Goal: Transaction & Acquisition: Purchase product/service

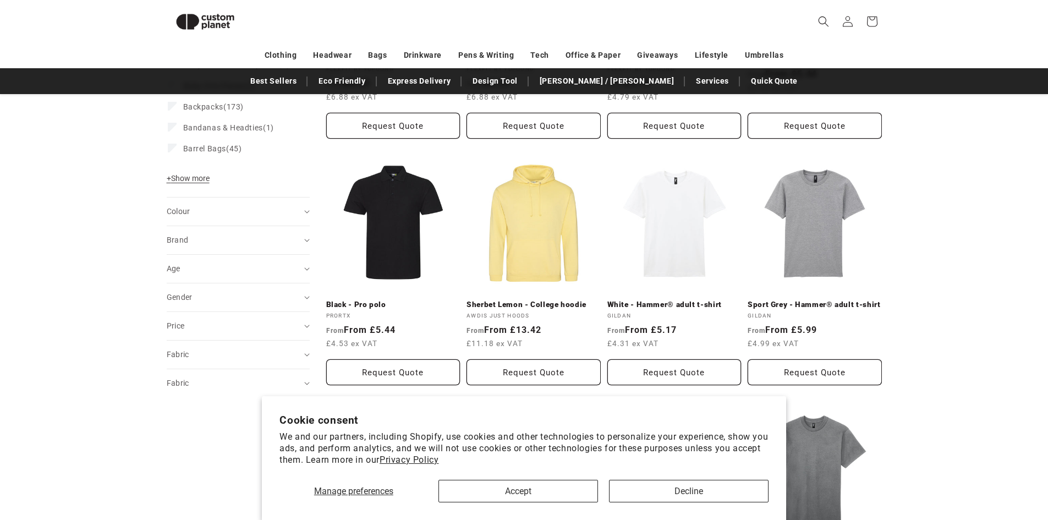
scroll to position [370, 0]
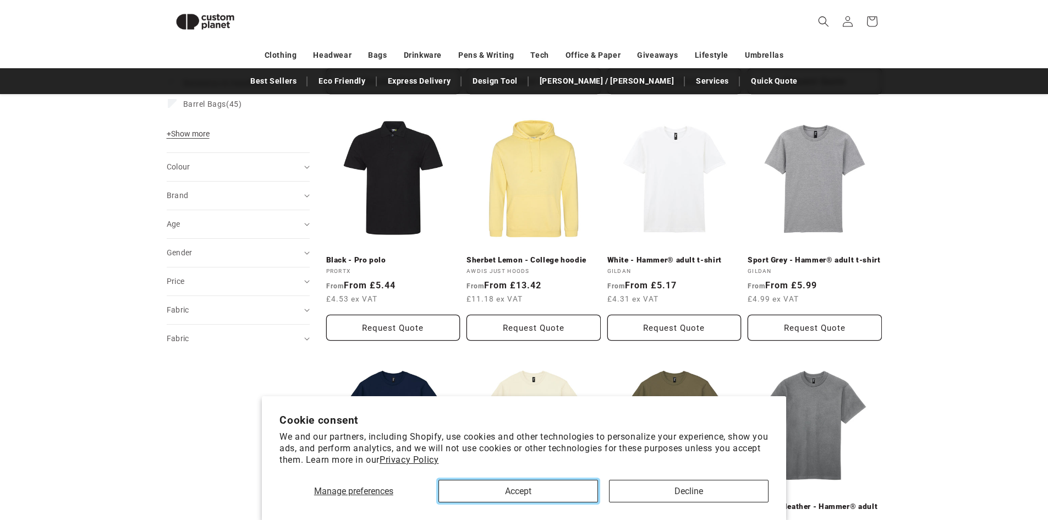
click at [507, 485] on button "Accept" at bounding box center [519, 491] width 160 height 23
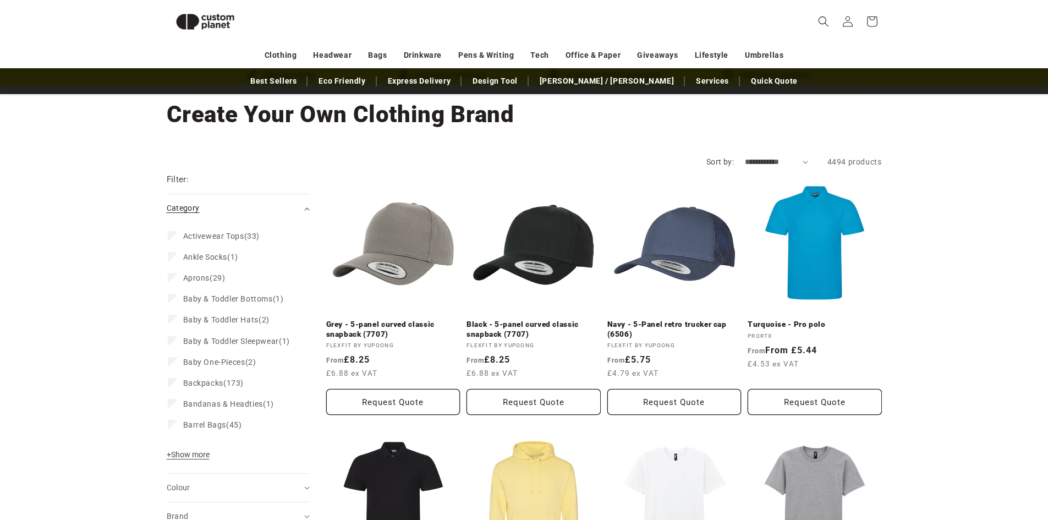
scroll to position [40, 0]
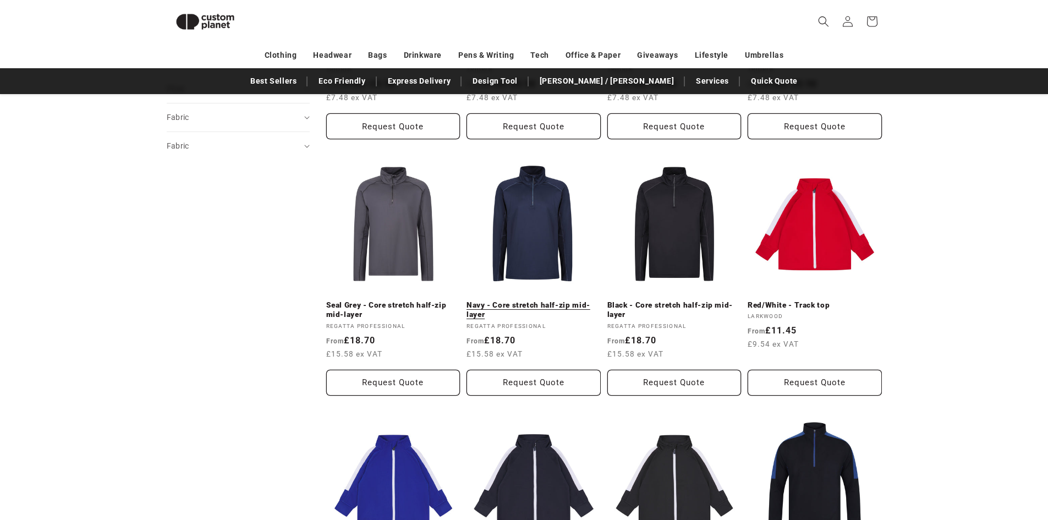
scroll to position [591, 0]
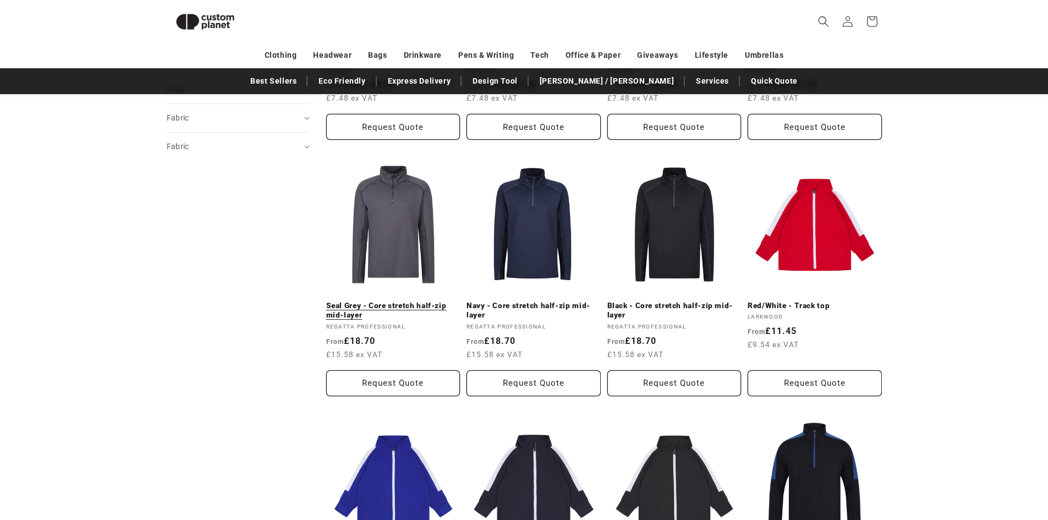
click at [391, 301] on link "Seal Grey - Core stretch half-zip mid-layer" at bounding box center [393, 310] width 134 height 19
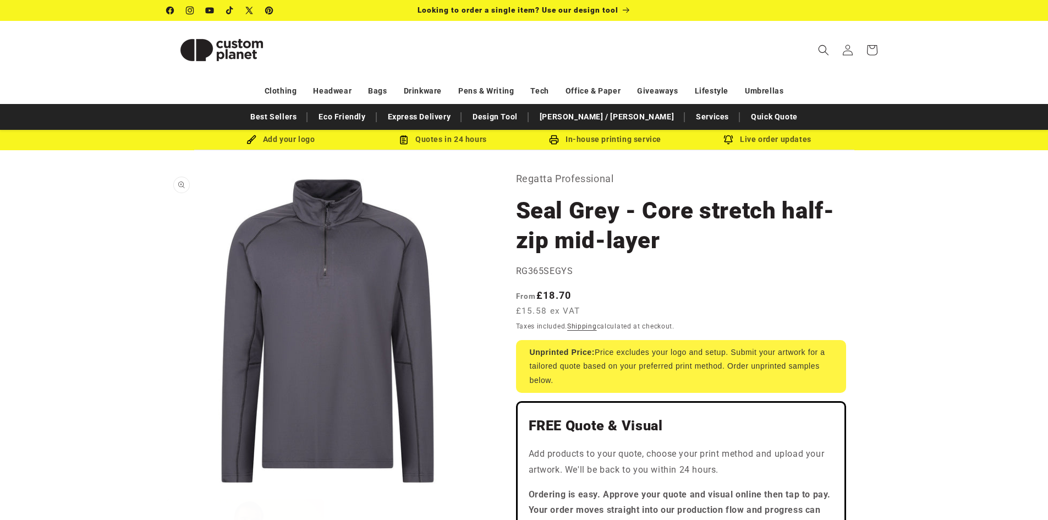
click at [167, 492] on button "Open media 1 in modal" at bounding box center [167, 492] width 0 height 0
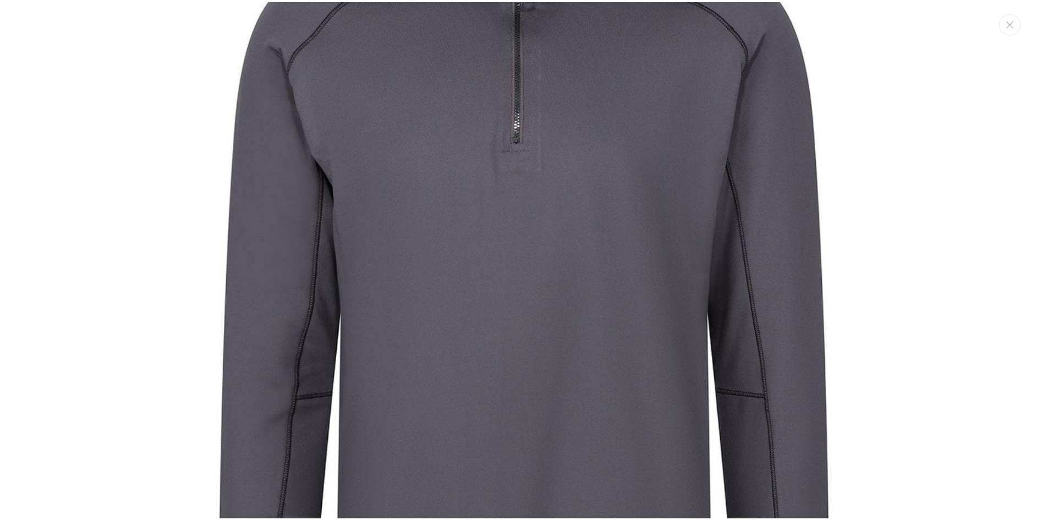
scroll to position [121, 0]
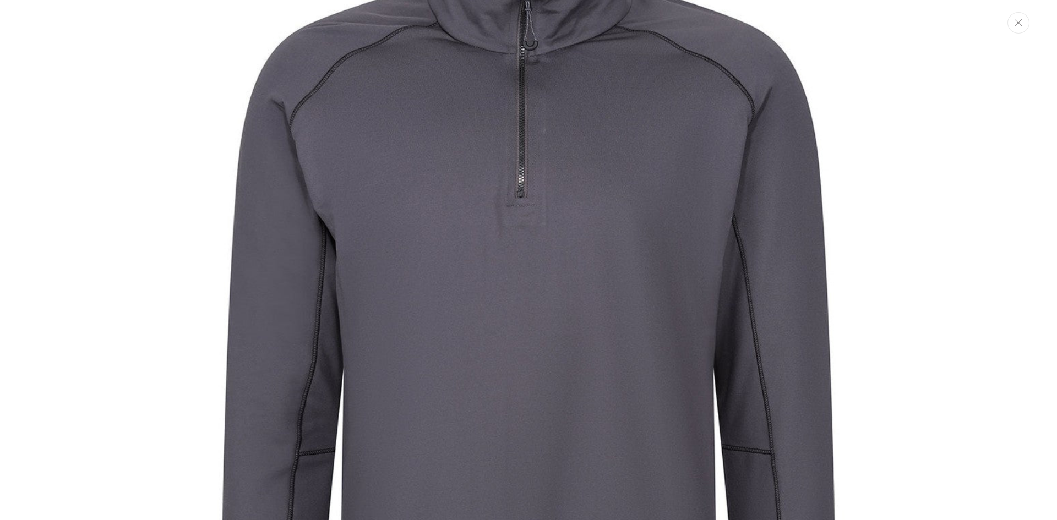
click at [1023, 26] on button "Close" at bounding box center [1018, 22] width 22 height 21
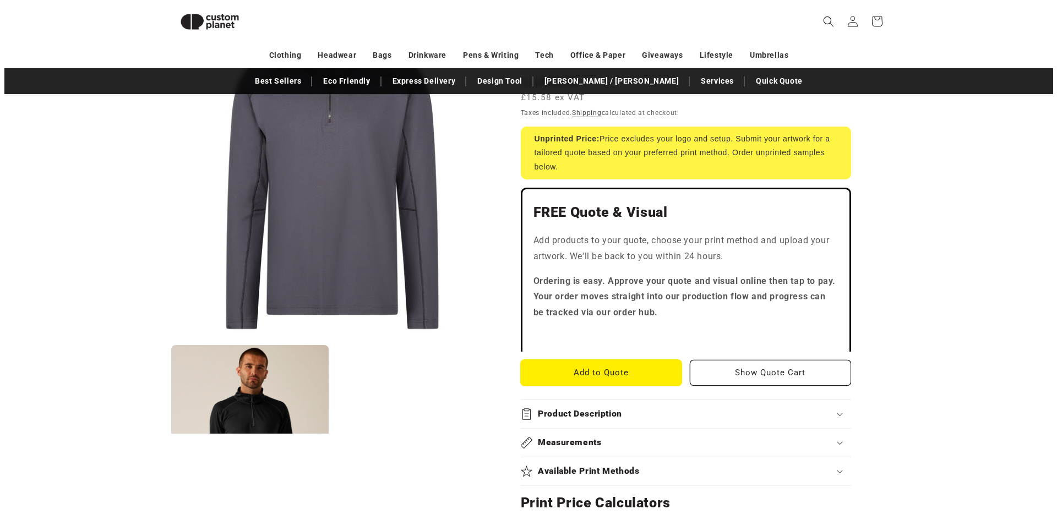
scroll to position [205, 0]
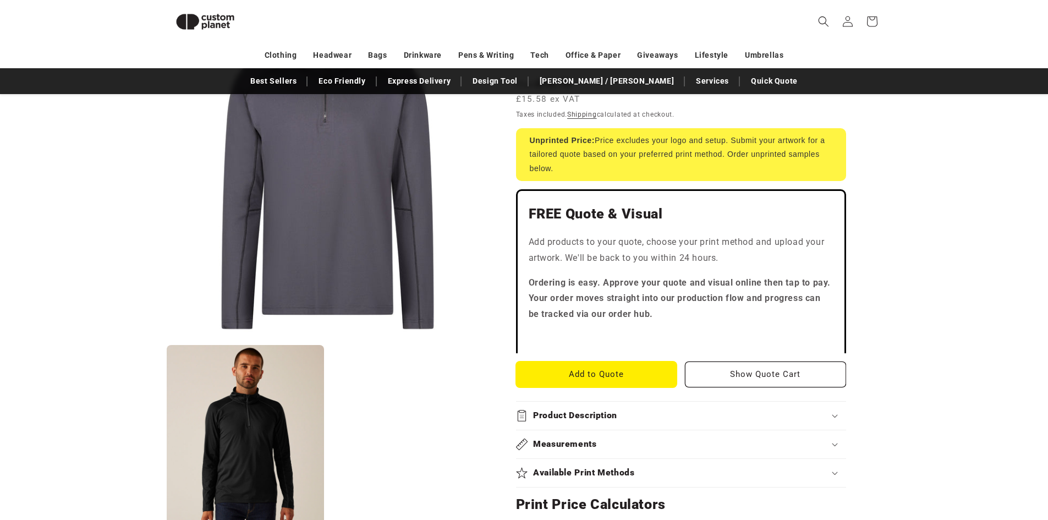
click at [600, 371] on button "Add to Quote" at bounding box center [596, 375] width 161 height 26
